Goal: Information Seeking & Learning: Learn about a topic

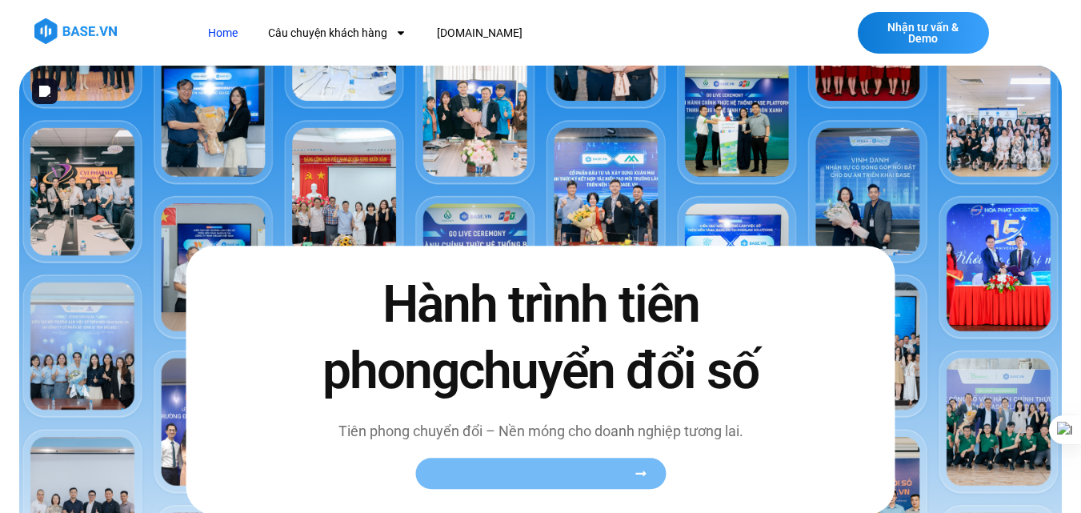
click at [535, 469] on span "Xem toàn bộ câu chuyện khách hàng" at bounding box center [533, 473] width 196 height 12
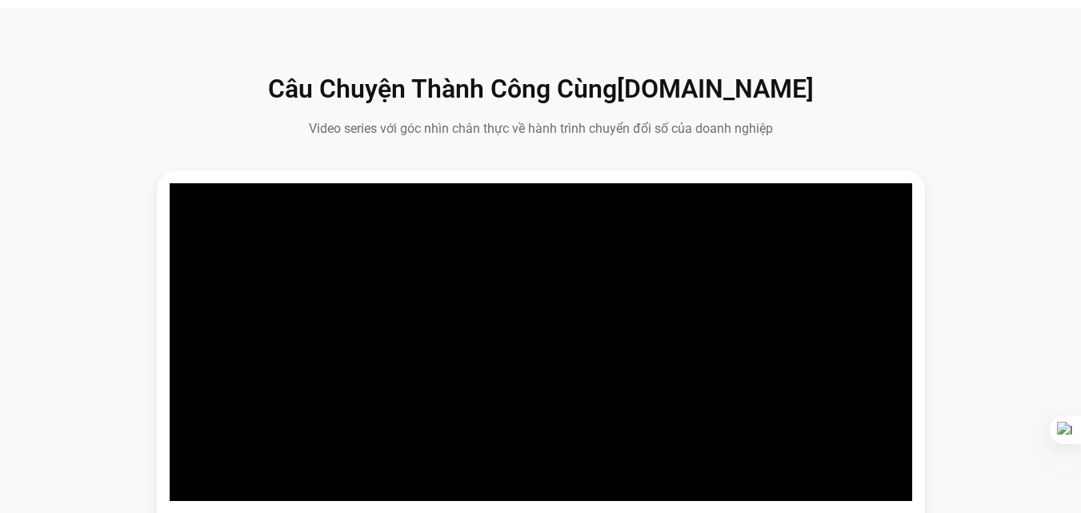
scroll to position [852, 0]
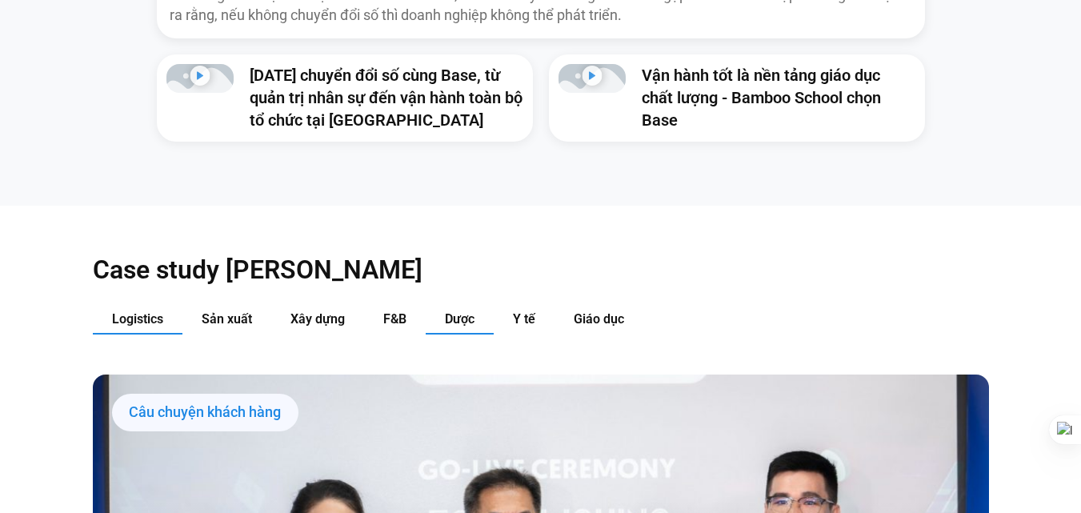
scroll to position [1458, 0]
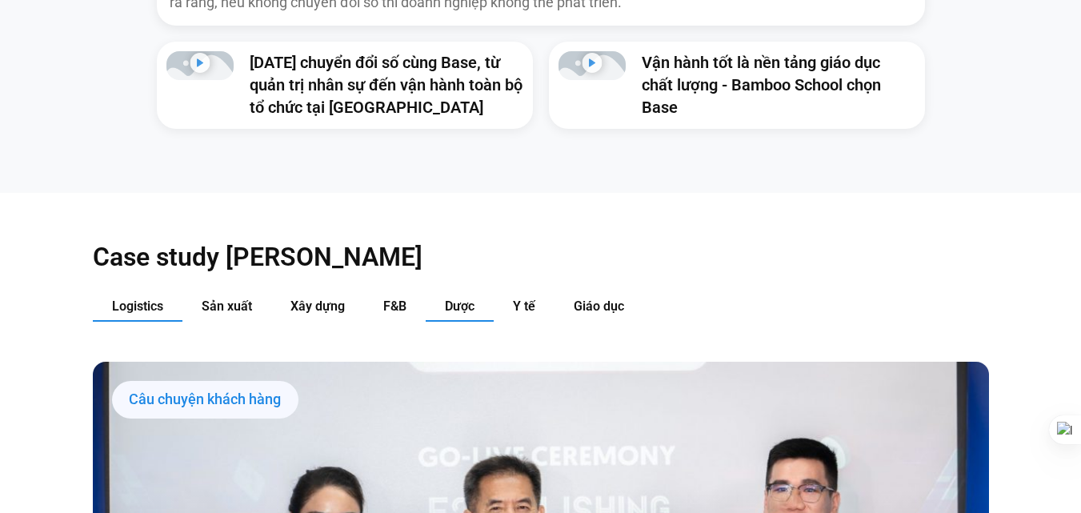
click at [459, 299] on span "Dược" at bounding box center [460, 306] width 30 height 15
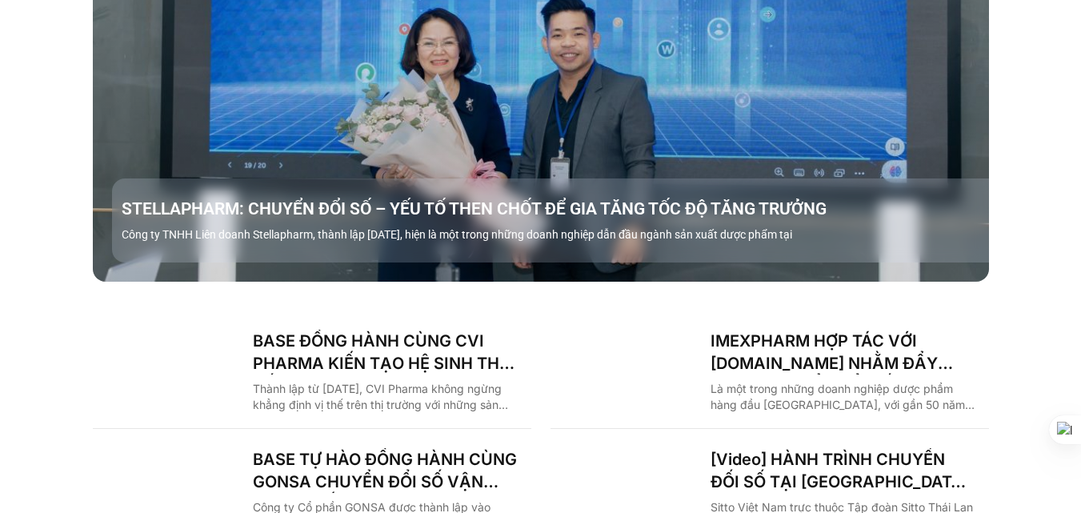
scroll to position [2042, 0]
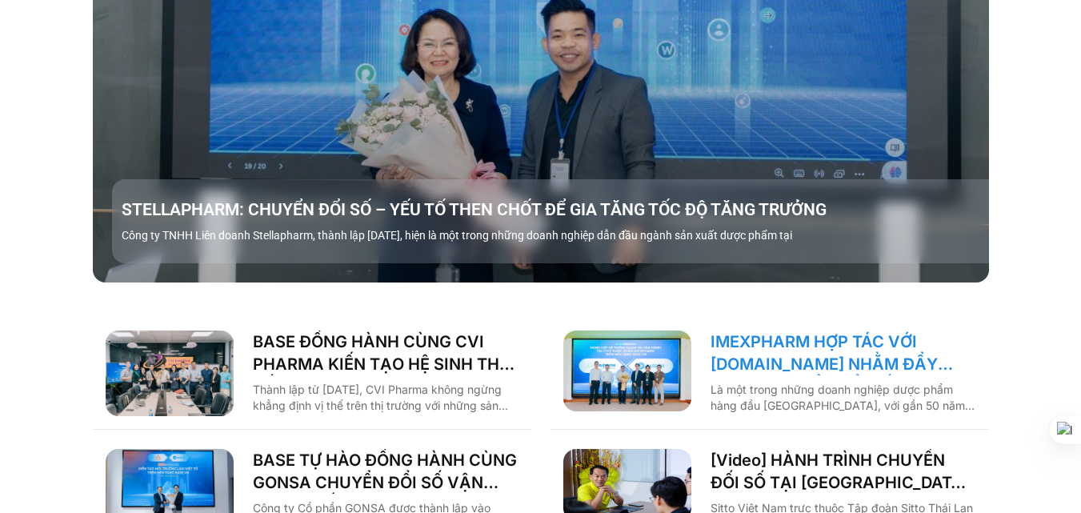
click at [806, 339] on link "IMEXPHARM HỢP TÁC VỚI [DOMAIN_NAME] NHẰM ĐẨY MẠNH CHUYỂN ĐỔI SỐ CHO VẬN HÀNH TH…" at bounding box center [844, 353] width 266 height 45
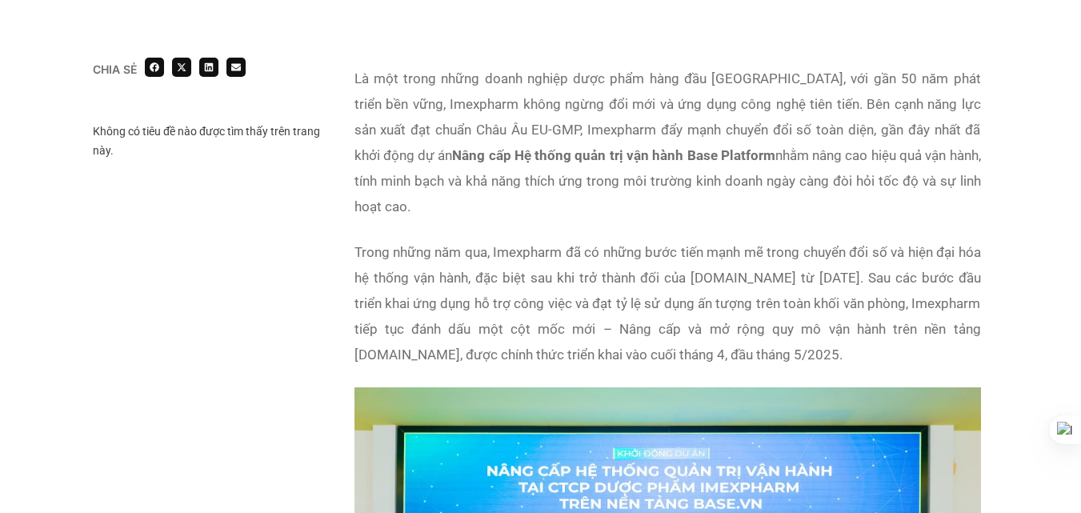
scroll to position [986, 0]
click at [539, 130] on p "Là một trong những doanh nghiệp dược phẩm hàng đầu Việt Nam, với gần 50 năm phá…" at bounding box center [668, 143] width 627 height 154
drag, startPoint x: 556, startPoint y: 268, endPoint x: 598, endPoint y: 268, distance: 41.6
click at [592, 268] on p "Trong những năm qua, Imexpharm đã có những bước tiến mạnh mẽ trong chuyển đổi s…" at bounding box center [668, 304] width 627 height 128
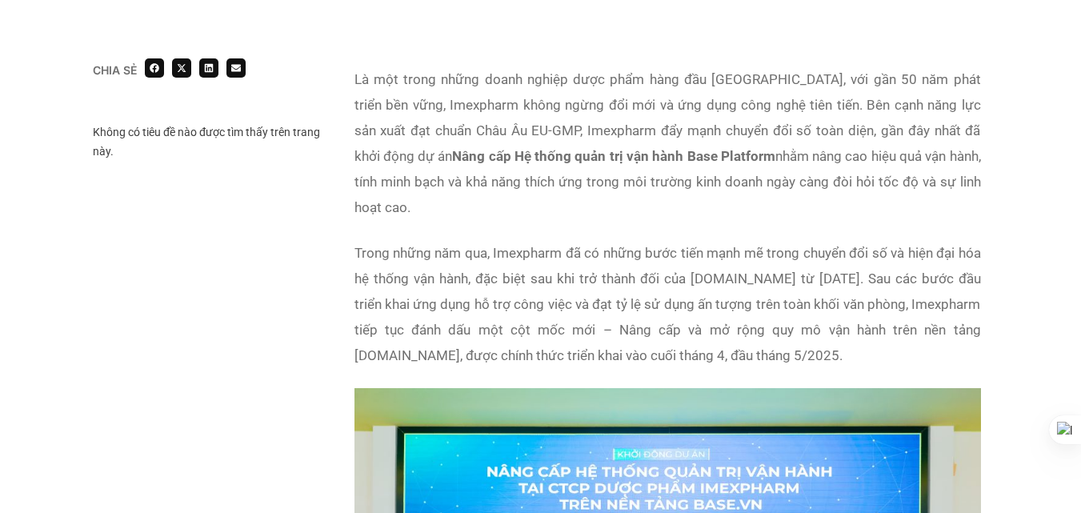
click at [598, 268] on p "Trong những năm qua, Imexpharm đã có những bước tiến mạnh mẽ trong chuyển đổi s…" at bounding box center [668, 304] width 627 height 128
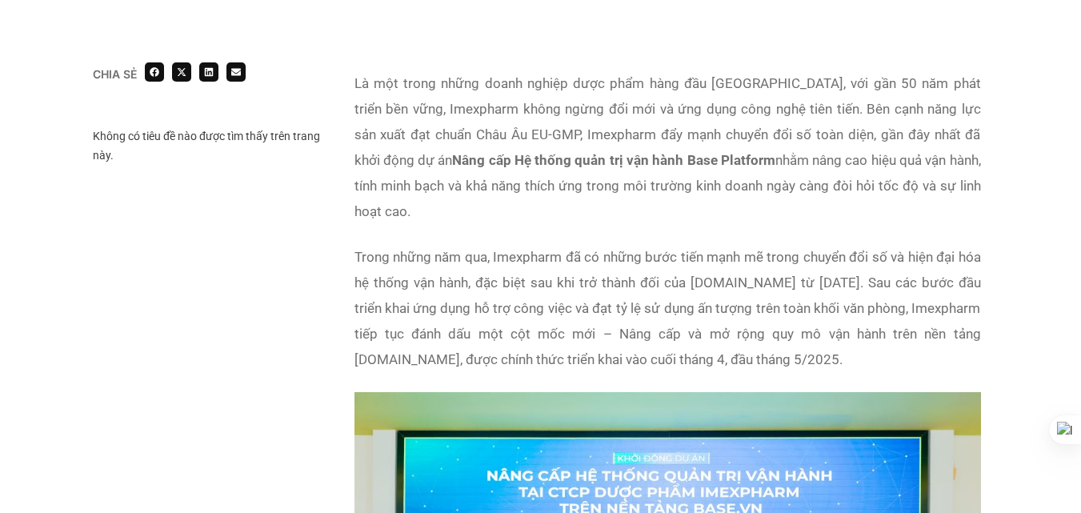
scroll to position [981, 0]
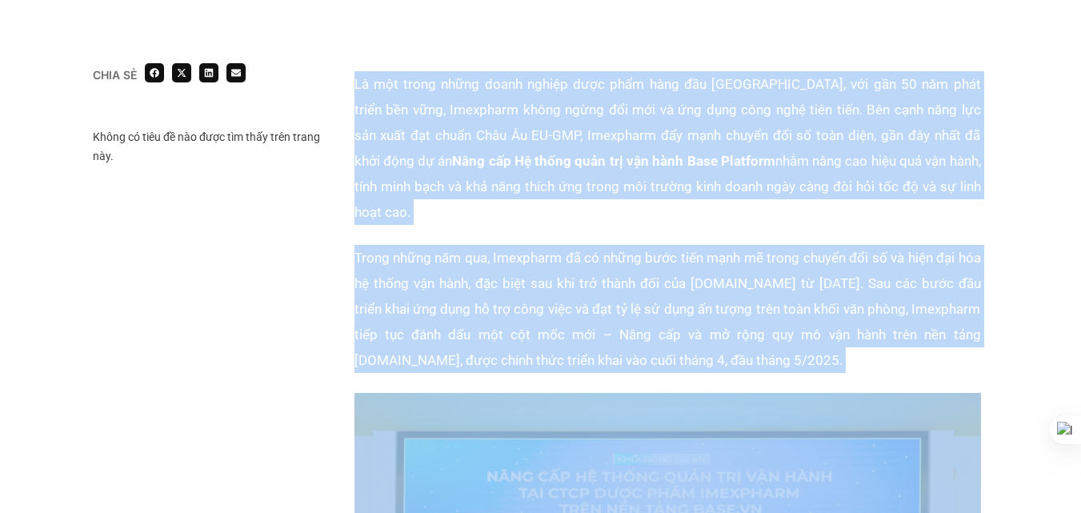
drag, startPoint x: 357, startPoint y: 88, endPoint x: 710, endPoint y: 360, distance: 445.7
copy div "Là một trong những doanh nghiệp dược phẩm hàng đầu Việt Nam, với gần 50 năm phá…"
click at [490, 269] on p "Trong những năm qua, Imexpharm đã có những bước tiến mạnh mẽ trong chuyển đổi s…" at bounding box center [668, 309] width 627 height 128
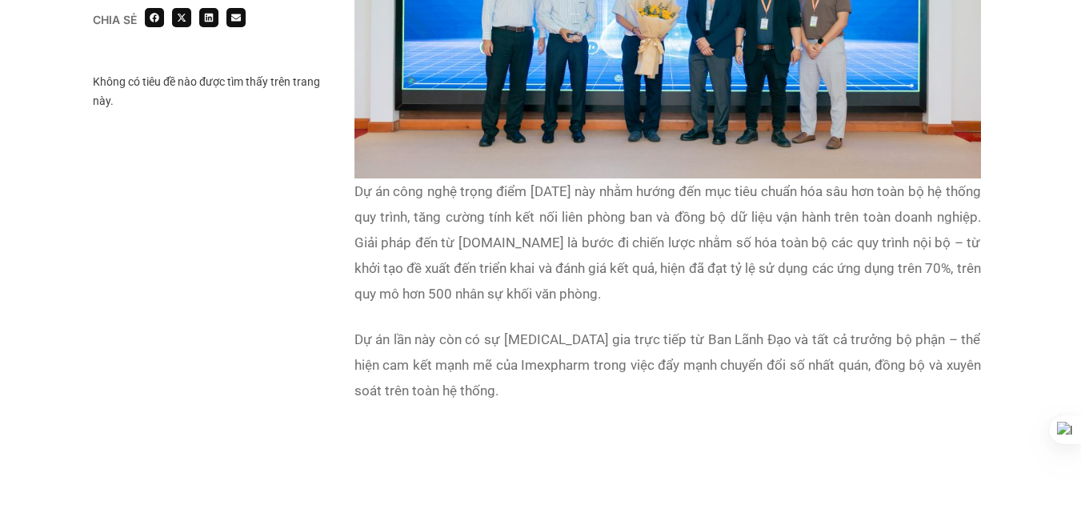
scroll to position [1593, 0]
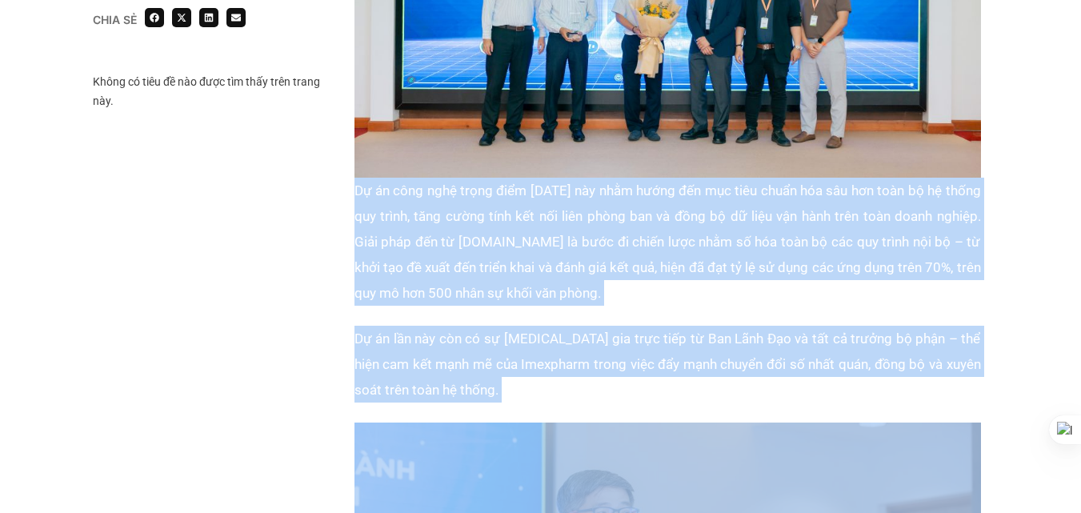
drag, startPoint x: 357, startPoint y: 161, endPoint x: 477, endPoint y: 383, distance: 252.1
copy div "Dự án công nghệ trọng điểm năm 2025 này nhằm hướng đến mục tiêu chuẩn hóa sâu h…"
drag, startPoint x: 482, startPoint y: 230, endPoint x: 464, endPoint y: 214, distance: 23.8
click at [464, 214] on p "Dự án công nghệ trọng điểm năm 2025 này nhằm hướng đến mục tiêu chuẩn hóa sâu h…" at bounding box center [668, 242] width 627 height 128
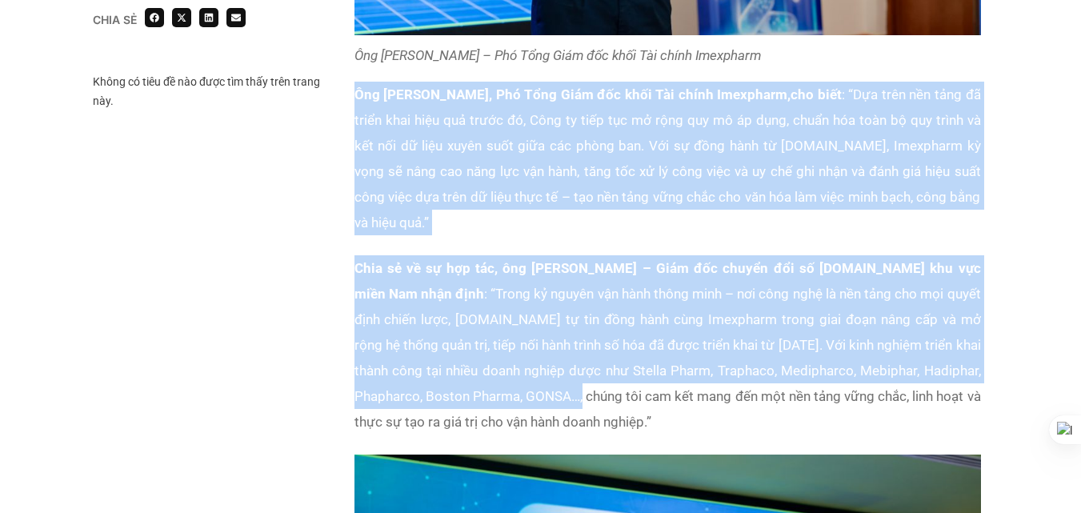
scroll to position [2373, 0]
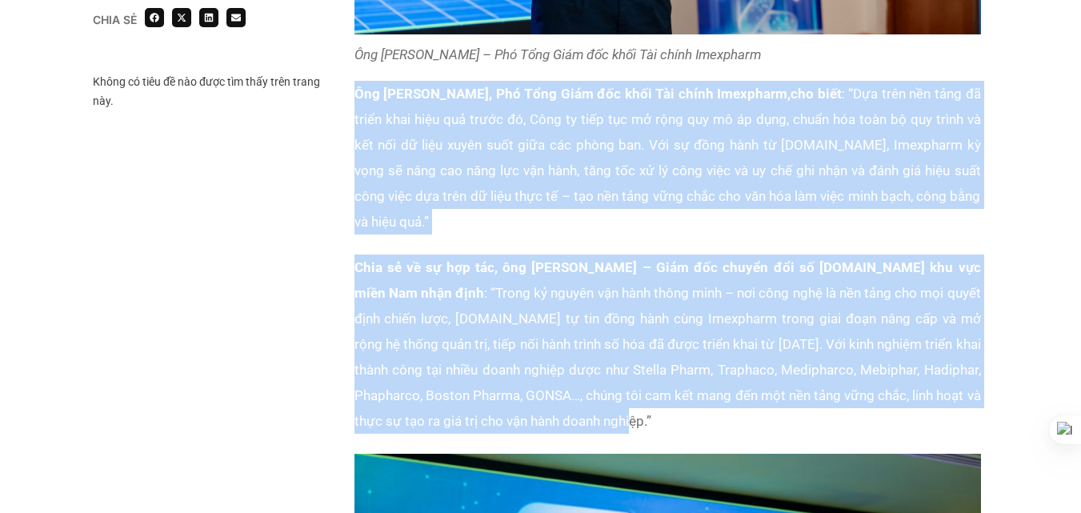
drag, startPoint x: 355, startPoint y: 169, endPoint x: 562, endPoint y: 387, distance: 300.6
copy div "Ông Nguyễn An Duy, Phó Tổng Giám đốc khối Tài chính Imexpharm, cho biết : “Dựa …"
click at [444, 255] on p "Chia sẻ về sự hợp tác, ông Lê Bảo Ngọc – Giám đốc chuyển đổi số Base.vn khu vực…" at bounding box center [668, 344] width 627 height 179
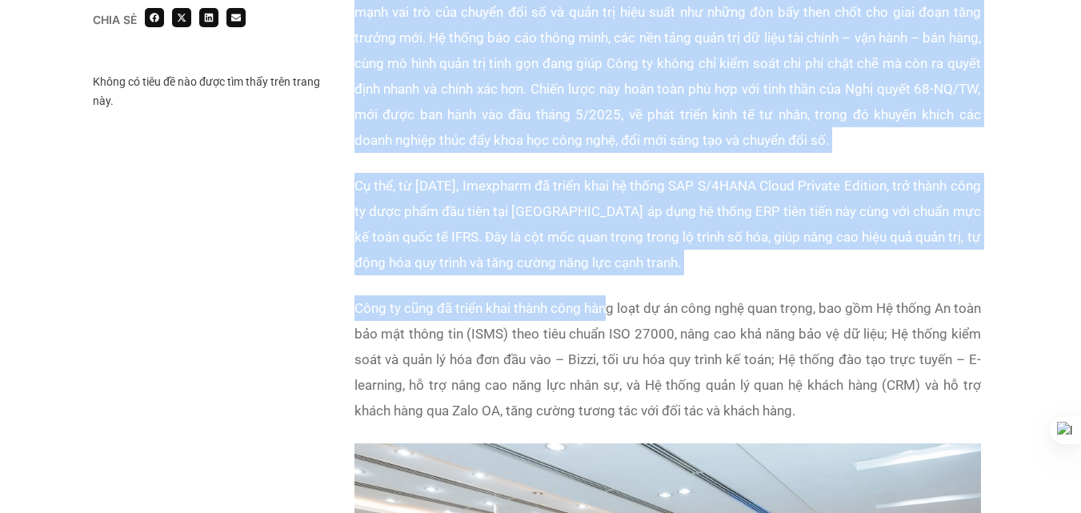
scroll to position [3318, 0]
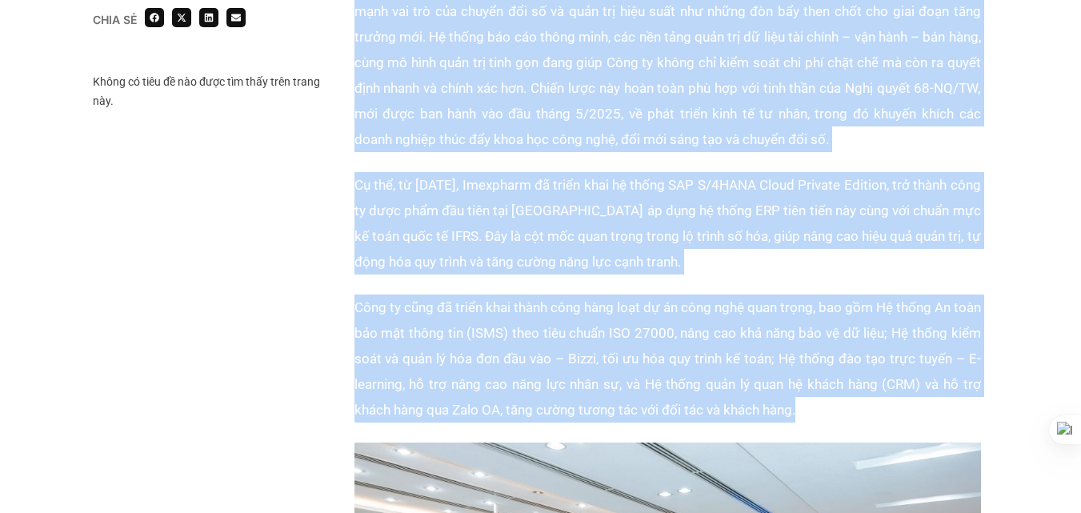
drag, startPoint x: 352, startPoint y: 54, endPoint x: 844, endPoint y: 379, distance: 589.3
copy div "Phải nói thêm rằng, năm 2025, với thông điệp “Kết nối Khoa học – Tăng trưởng Bề…"
click at [507, 325] on p "Công ty cũng đã triển khai thành công hàng loạt dự án công nghệ quan trọng, bao…" at bounding box center [668, 359] width 627 height 128
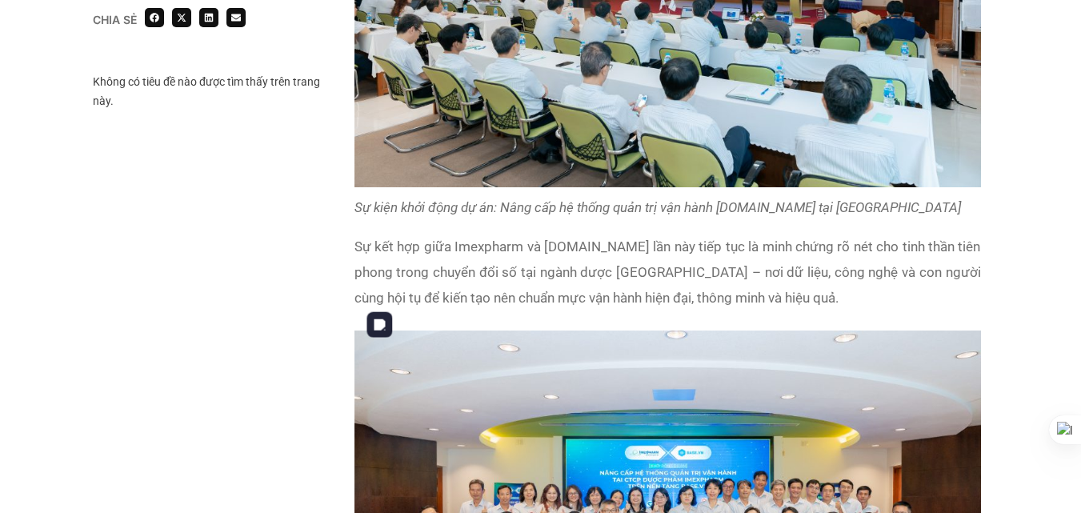
scroll to position [3973, 0]
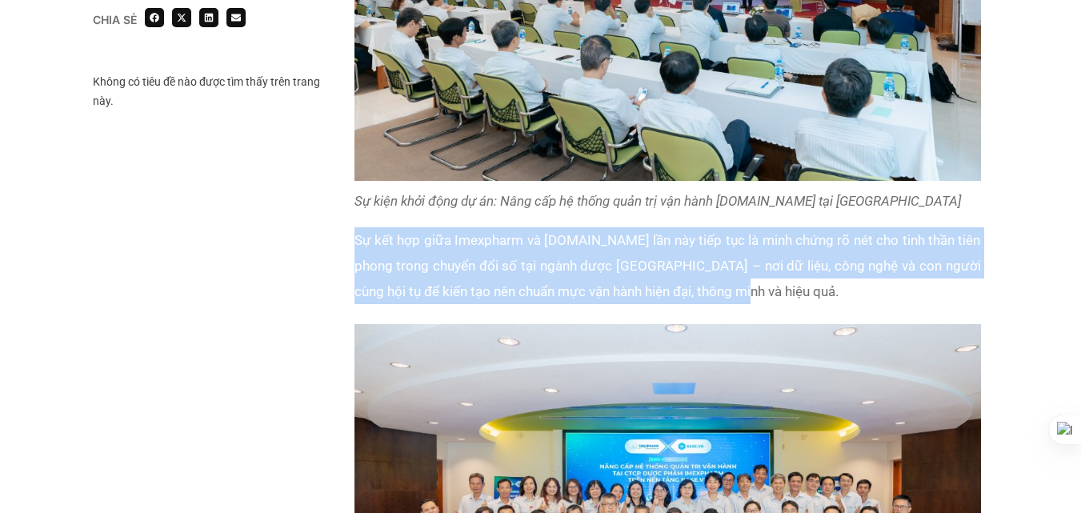
drag, startPoint x: 352, startPoint y: 210, endPoint x: 782, endPoint y: 274, distance: 434.4
copy p "Sự kết hợp giữa Imexpharm và Base.vn lần này tiếp tục là minh chứng rõ nét cho …"
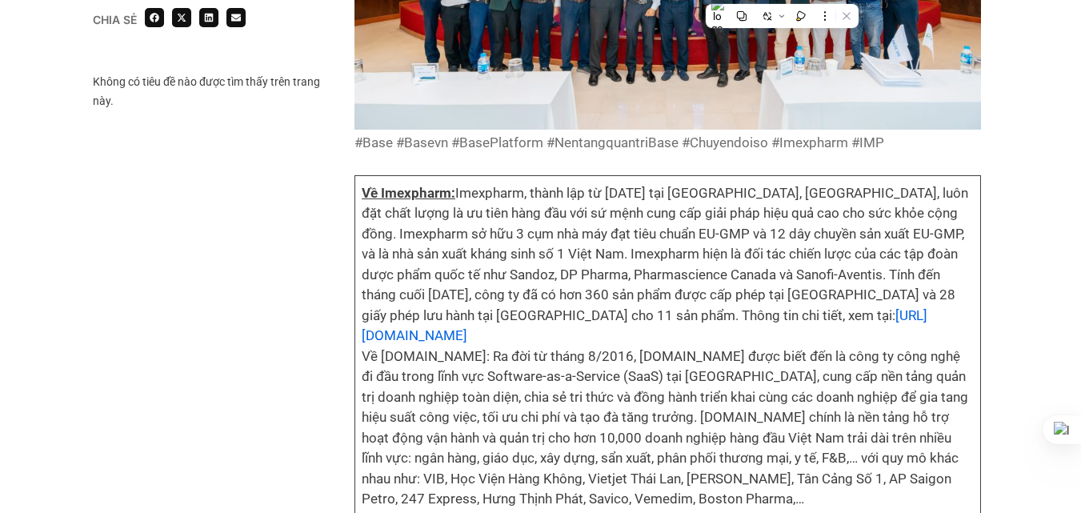
scroll to position [4551, 0]
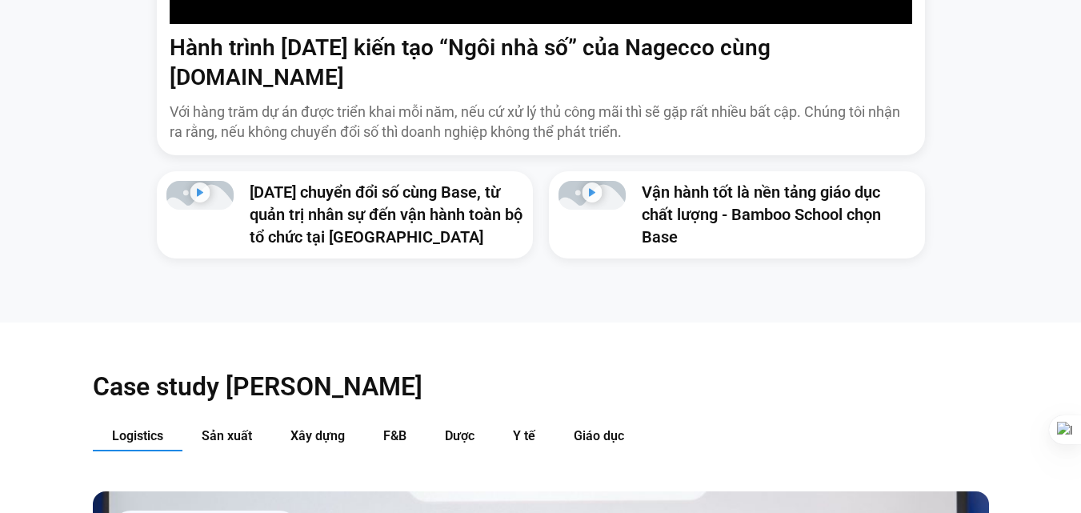
scroll to position [1332, 0]
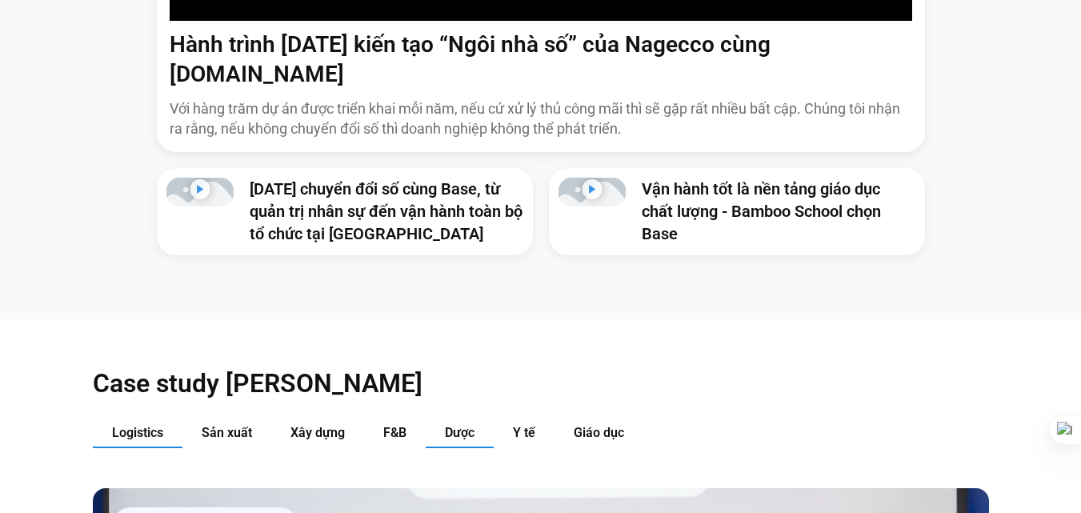
click at [466, 419] on button "Dược" at bounding box center [460, 434] width 68 height 30
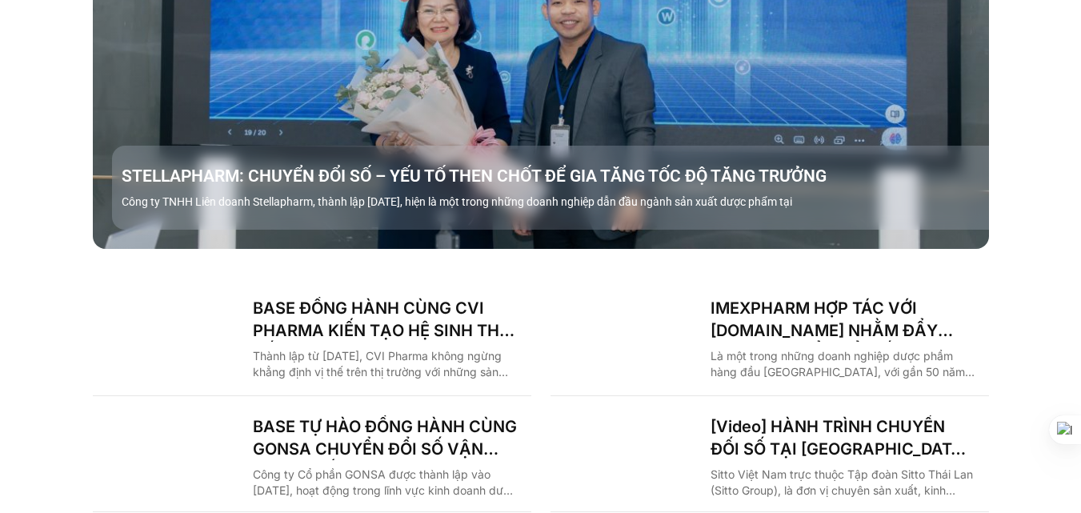
scroll to position [2092, 0]
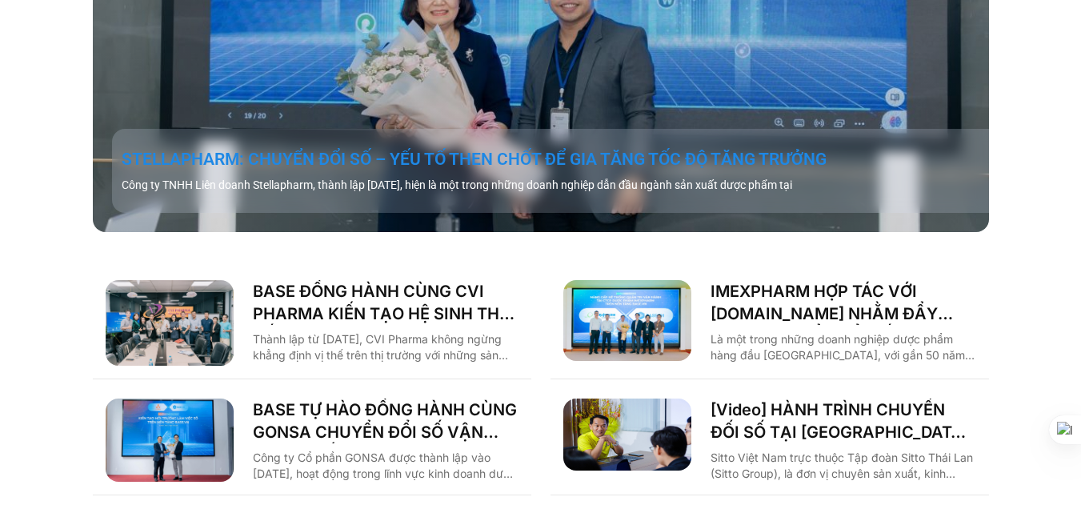
click at [589, 148] on link "STELLAPHARM: CHUYỂN ĐỔI SỐ – YẾU TỐ THEN CHỐT ĐỂ GIA TĂNG TỐC ĐỘ TĂNG TRƯỞNG" at bounding box center [560, 159] width 877 height 22
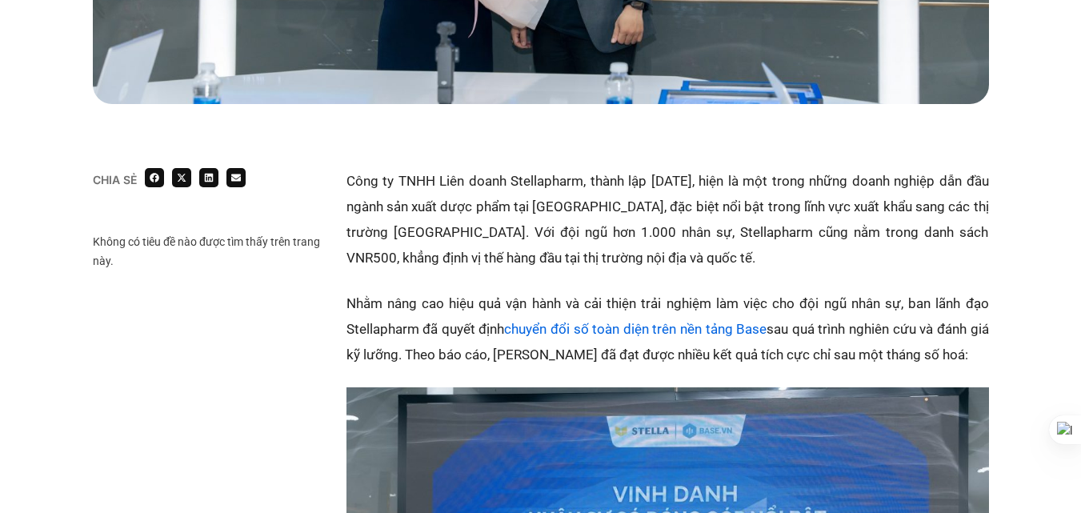
scroll to position [852, 0]
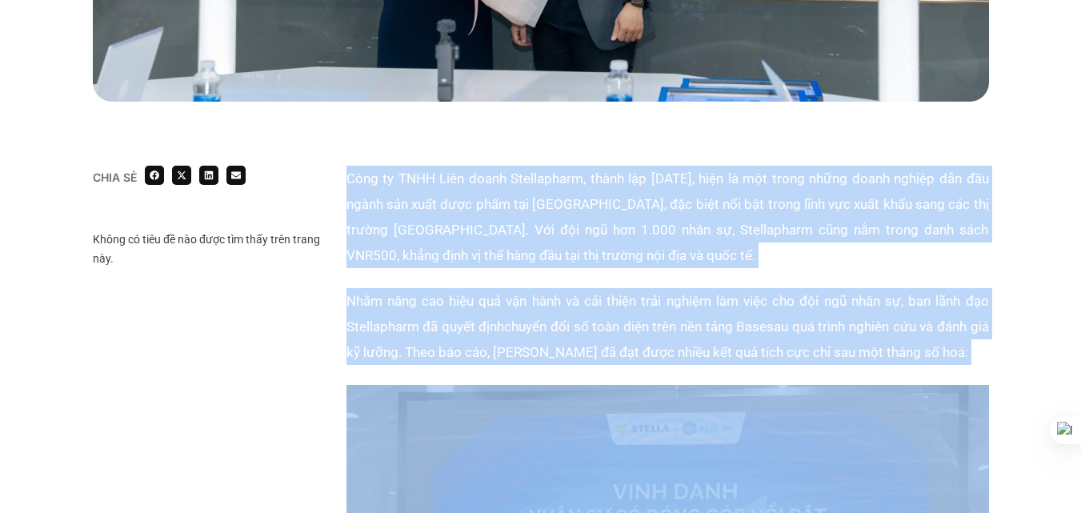
drag, startPoint x: 347, startPoint y: 181, endPoint x: 1029, endPoint y: 381, distance: 710.6
copy div "Công ty TNHH Liên doanh Stellapharm, thành lập [DATE], hiện là một trong những …"
click at [427, 251] on p "Công ty TNHH Liên doanh Stellapharm, thành lập [DATE], hiện là một trong những …" at bounding box center [668, 217] width 643 height 102
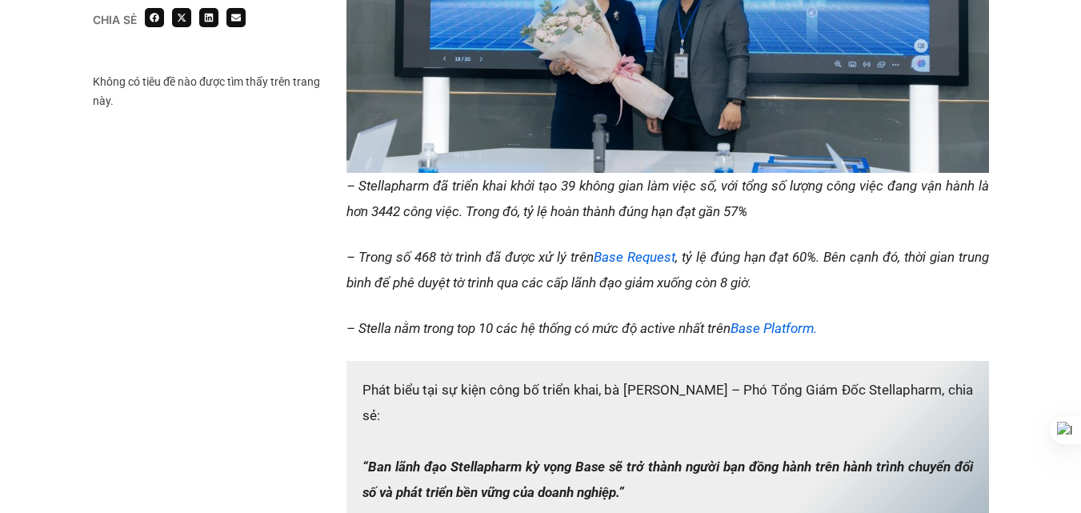
scroll to position [1499, 0]
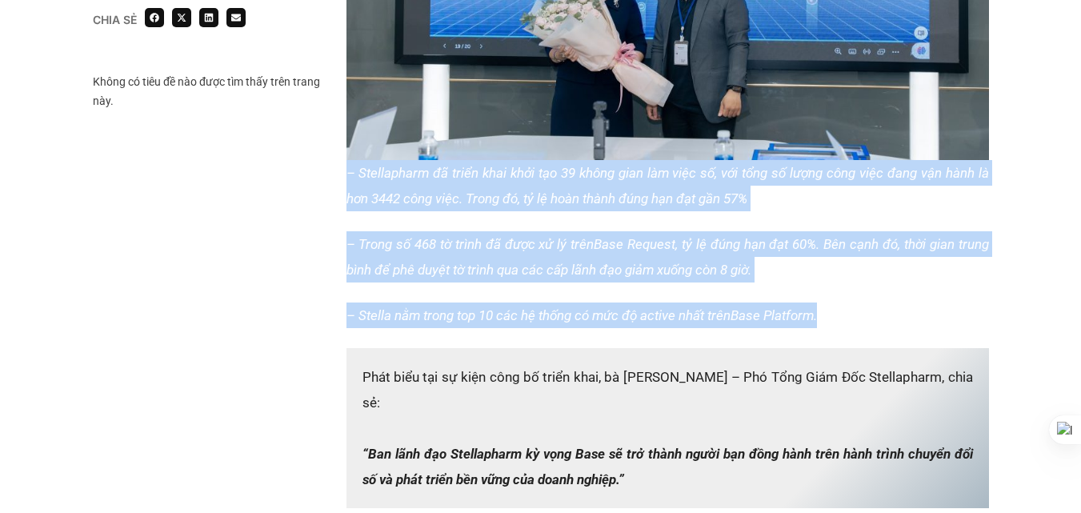
drag, startPoint x: 343, startPoint y: 174, endPoint x: 845, endPoint y: 307, distance: 519.3
click at [845, 307] on div "Chia sẻ Không có tiêu đề nào được tìm thấy trên trang này. Chia sẻ" at bounding box center [541, 473] width 896 height 1909
copy div "– Stellapharm đã triển khai khởi tạo 39 không gian làm việc số, với tổng số lượ…"
click at [593, 182] on p "– Stellapharm đã triển khai khởi tạo 39 không gian làm việc số, với tổng số lượ…" at bounding box center [668, 185] width 643 height 51
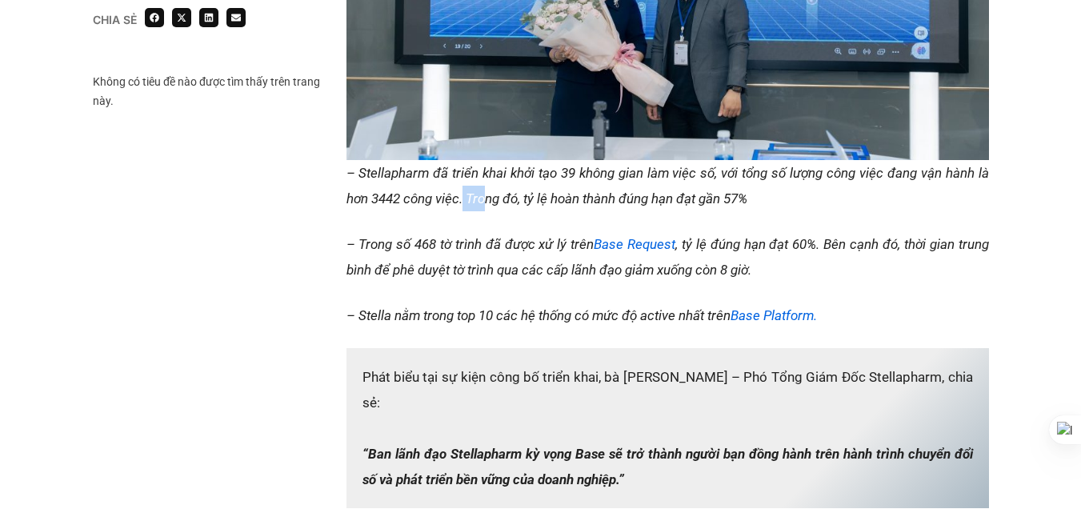
drag, startPoint x: 463, startPoint y: 191, endPoint x: 491, endPoint y: 191, distance: 28.8
click at [488, 191] on em "– Stellapharm đã triển khai khởi tạo 39 không gian làm việc số, với tổng số lượ…" at bounding box center [668, 186] width 643 height 42
click at [491, 191] on em "– Stellapharm đã triển khai khởi tạo 39 không gian làm việc số, với tổng số lượ…" at bounding box center [668, 186] width 643 height 42
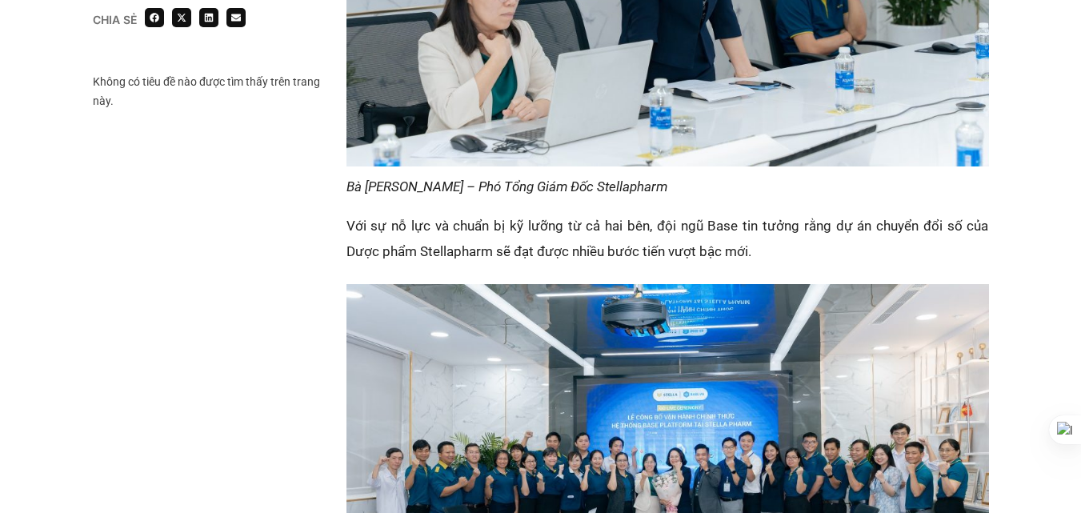
scroll to position [2186, 0]
